Goal: Information Seeking & Learning: Learn about a topic

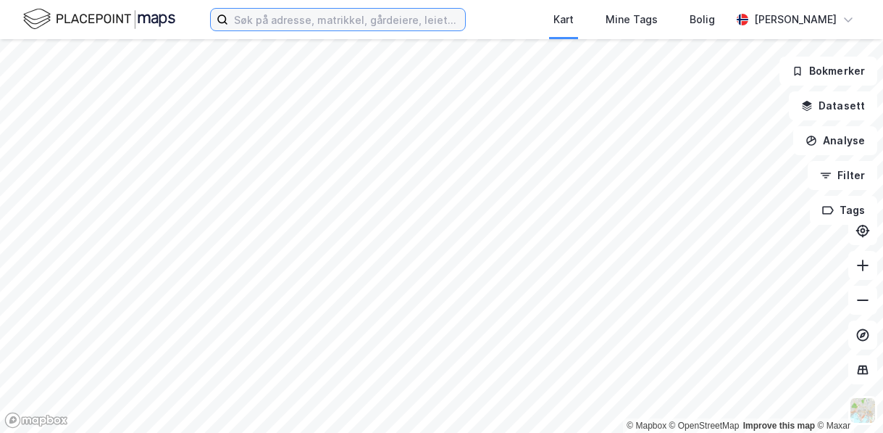
click at [352, 25] on input at bounding box center [346, 20] width 237 height 22
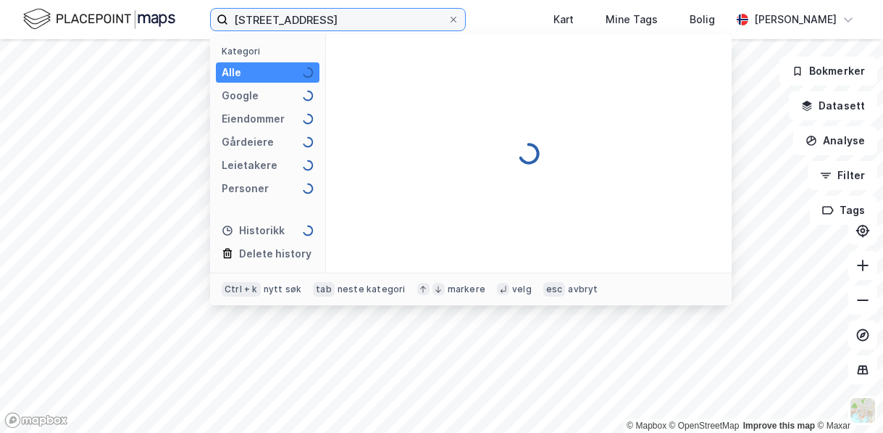
type input "[STREET_ADDRESS]"
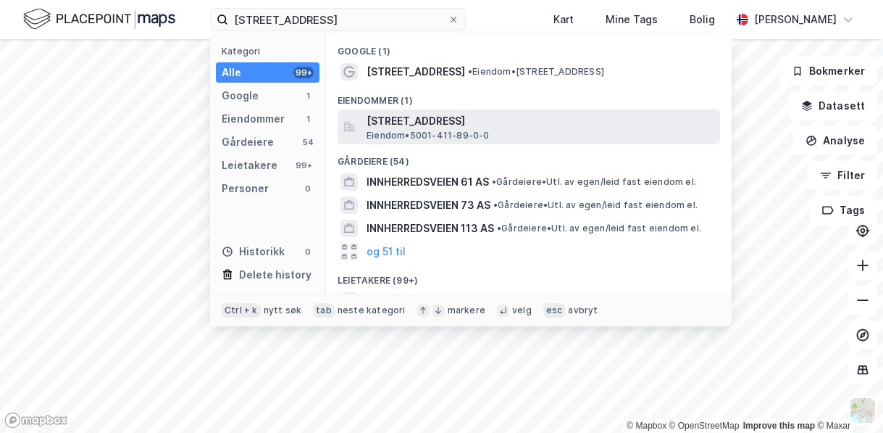
click at [549, 124] on span "[STREET_ADDRESS]" at bounding box center [541, 120] width 348 height 17
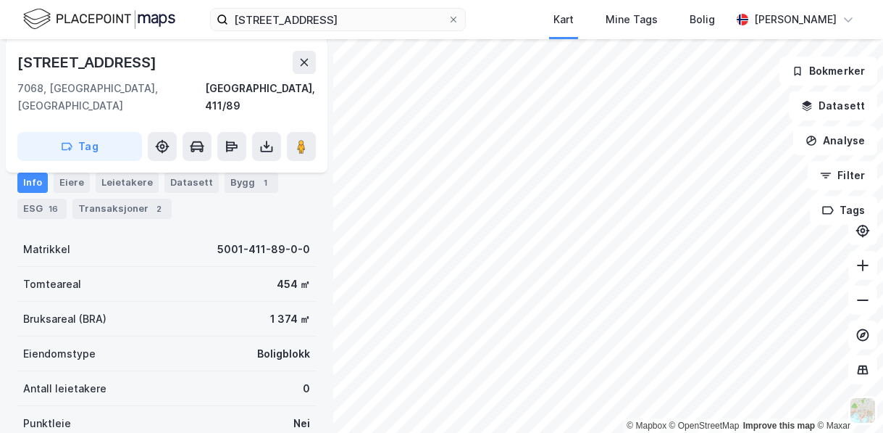
scroll to position [72, 0]
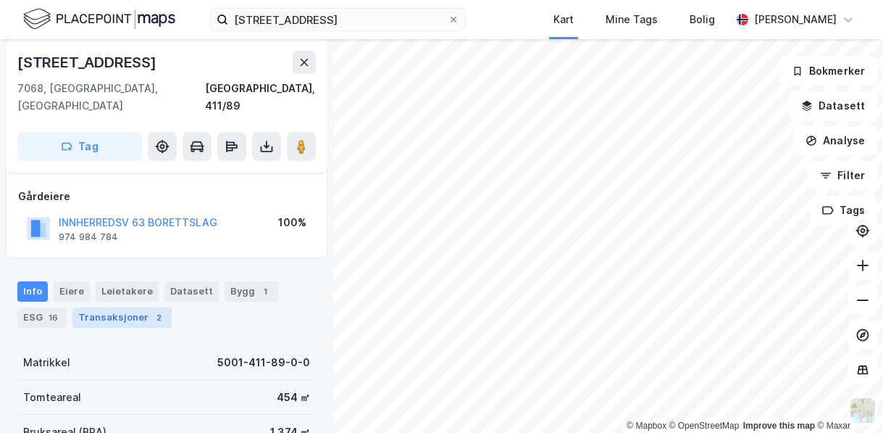
click at [115, 307] on div "Transaksjoner 2" at bounding box center [121, 317] width 99 height 20
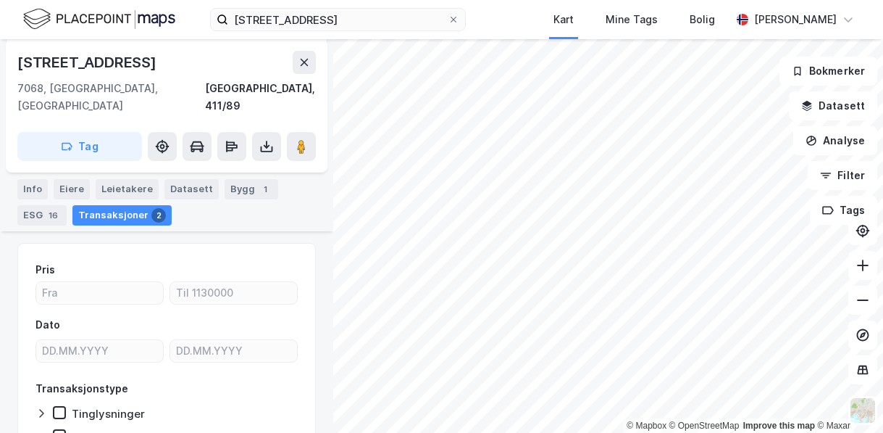
scroll to position [51, 0]
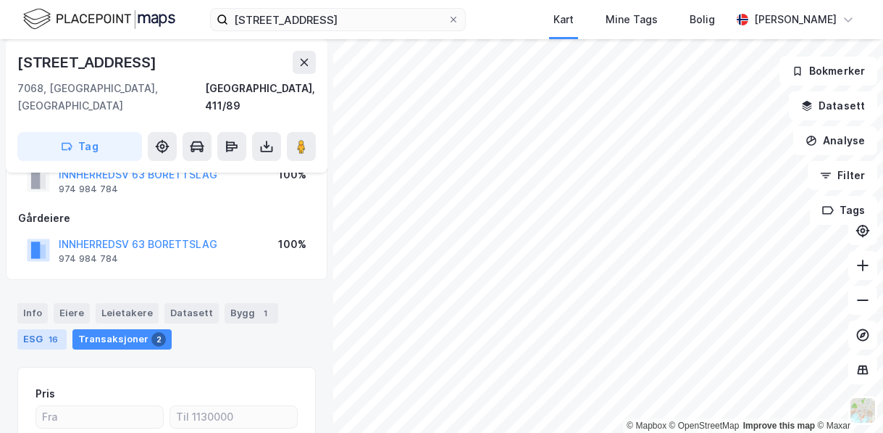
click at [41, 329] on div "ESG 16" at bounding box center [41, 339] width 49 height 20
